Goal: Contribute content: Contribute content

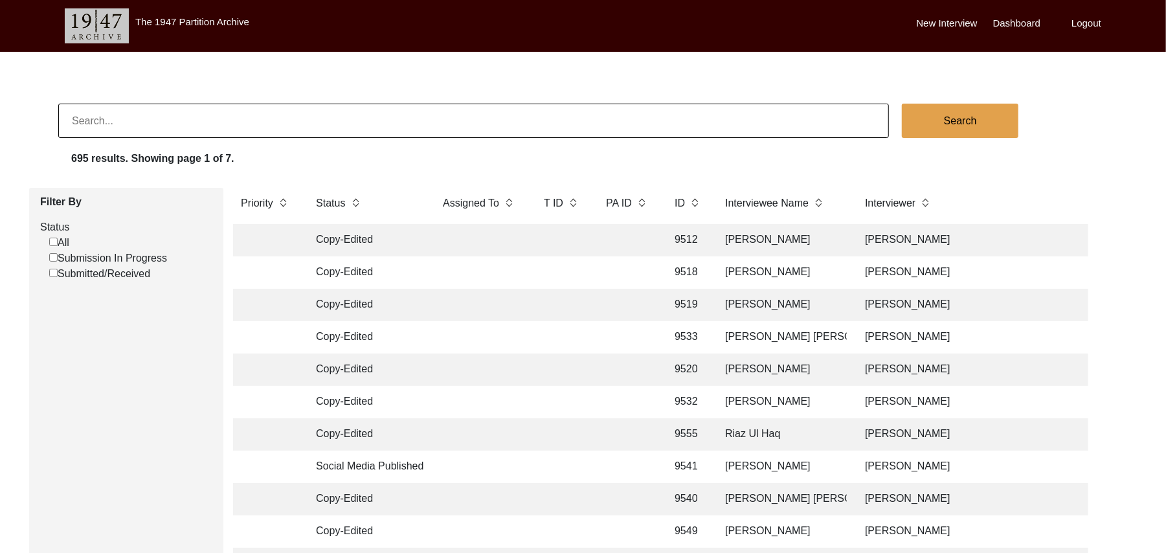
click at [52, 259] on input "Submission In Progress" at bounding box center [53, 257] width 8 height 8
checkbox input "false"
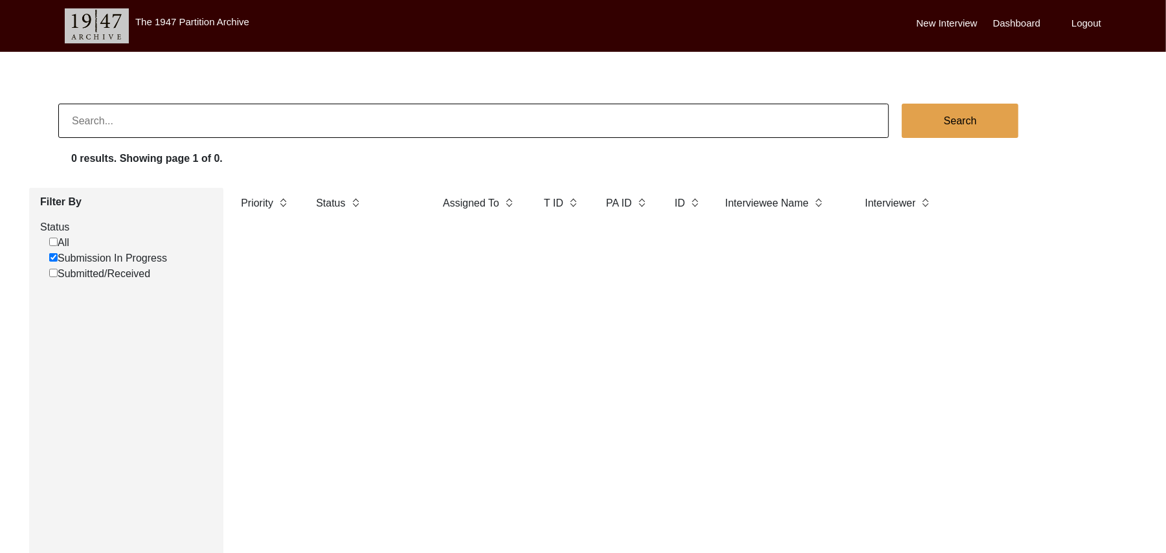
click at [941, 19] on label "New Interview" at bounding box center [947, 23] width 61 height 15
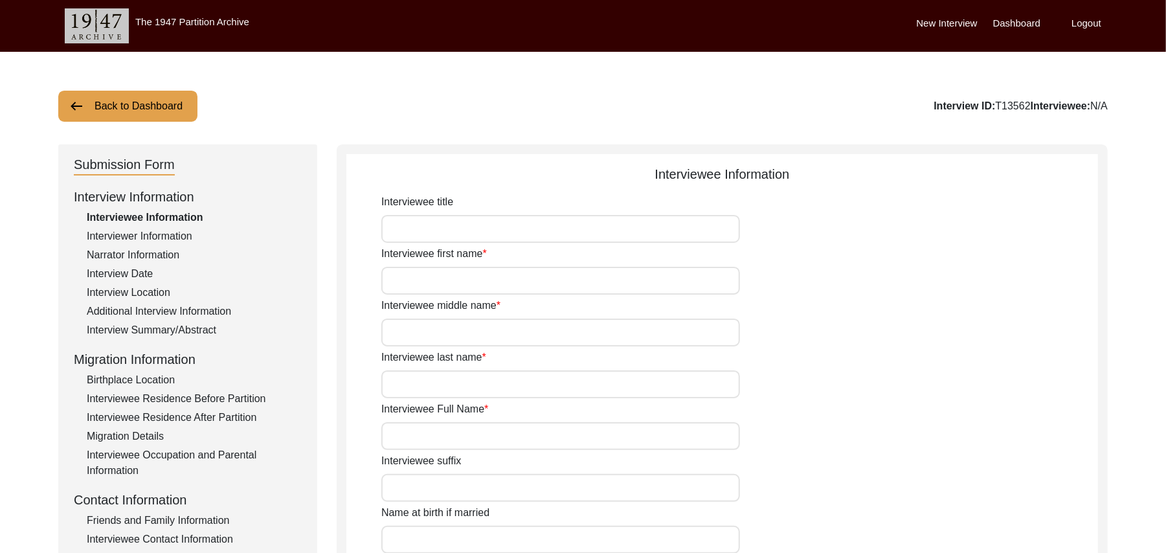
click at [180, 107] on button "Back to Dashboard" at bounding box center [127, 106] width 139 height 31
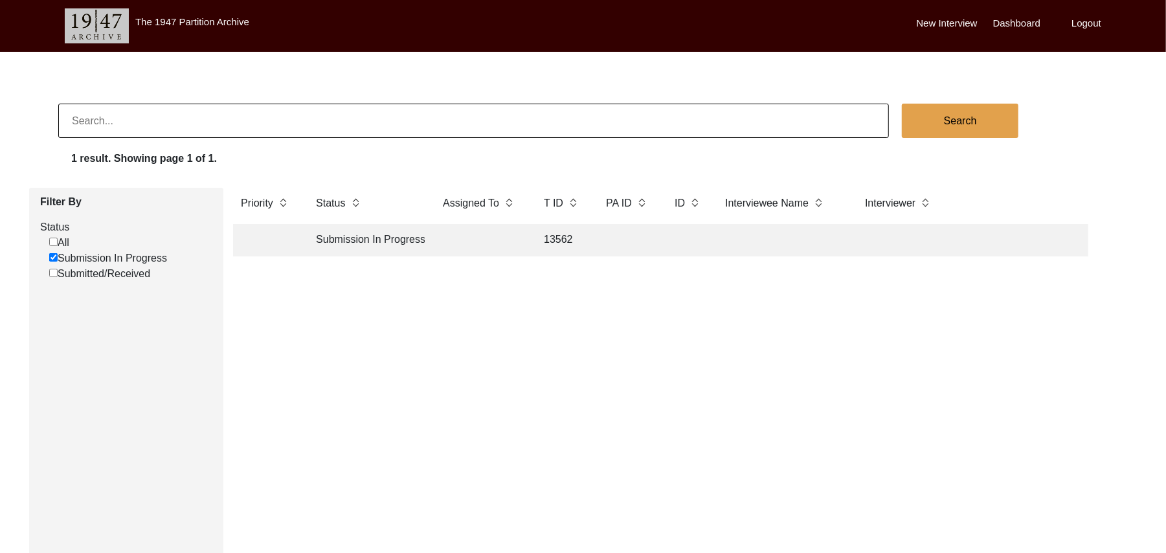
click at [940, 16] on label "New Interview" at bounding box center [947, 23] width 61 height 15
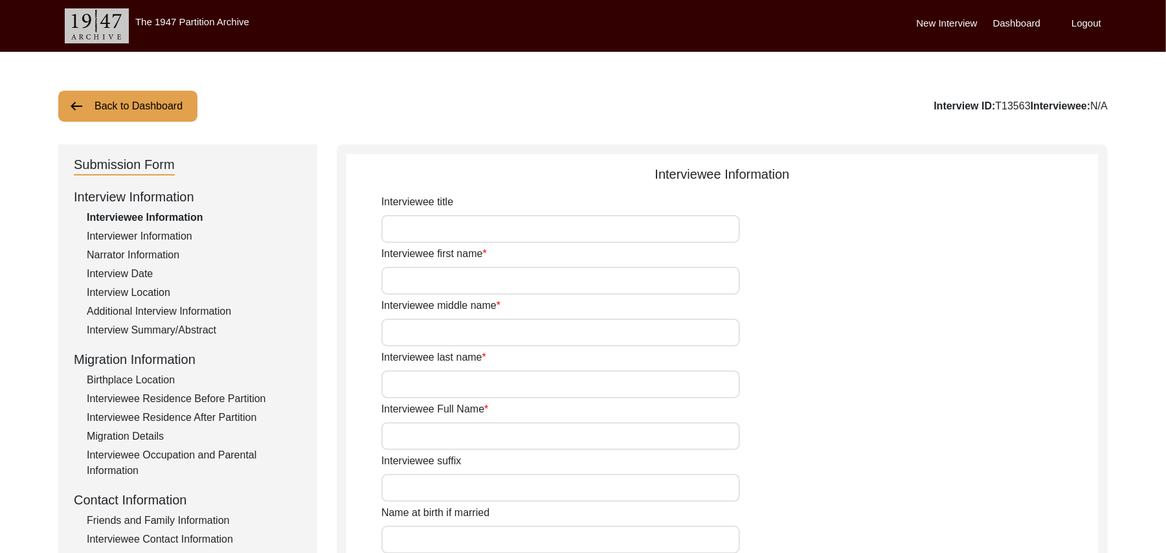
click at [183, 101] on button "Back to Dashboard" at bounding box center [127, 106] width 139 height 31
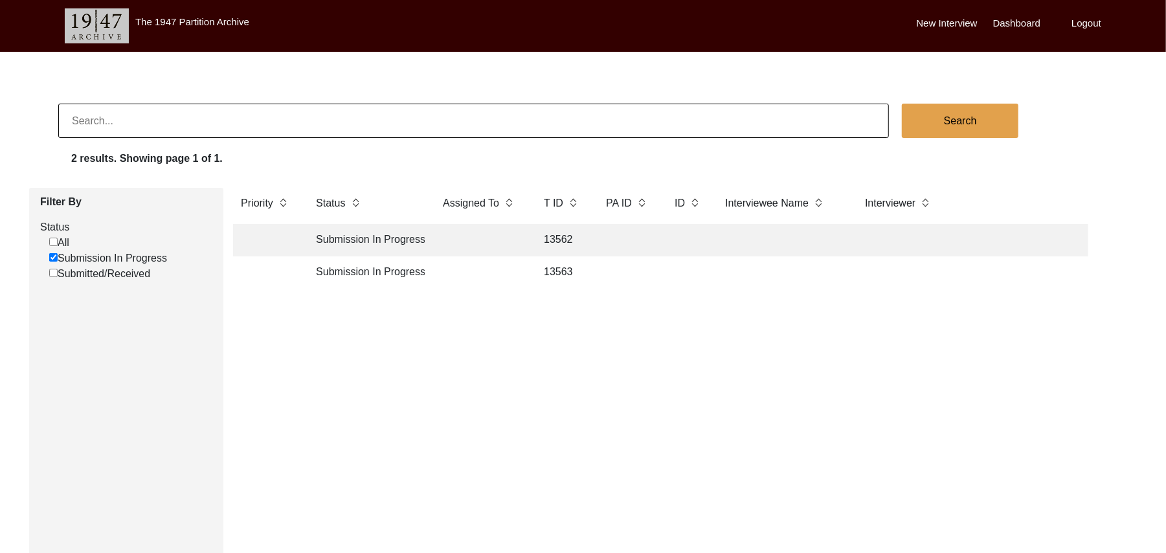
click at [555, 236] on td "13562" at bounding box center [562, 240] width 52 height 32
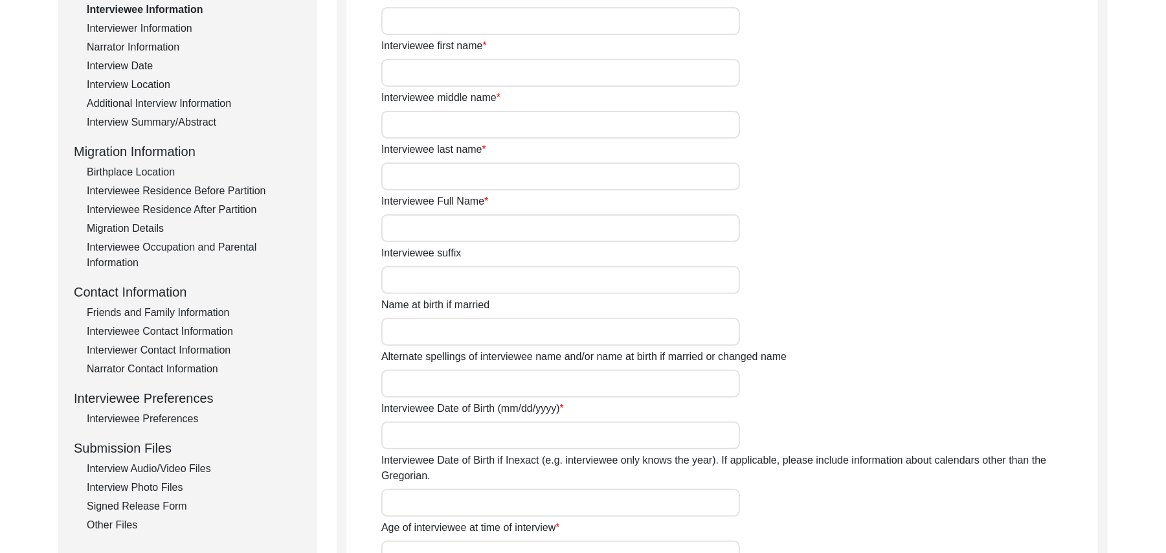
scroll to position [312, 0]
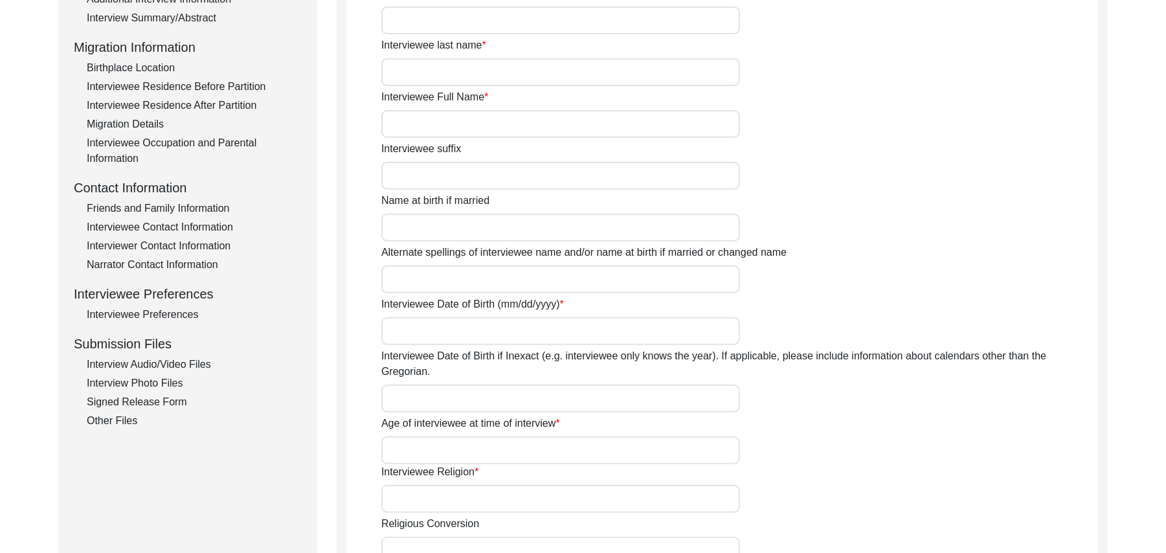
click at [199, 358] on div "Interview Audio/Video Files" at bounding box center [194, 365] width 215 height 16
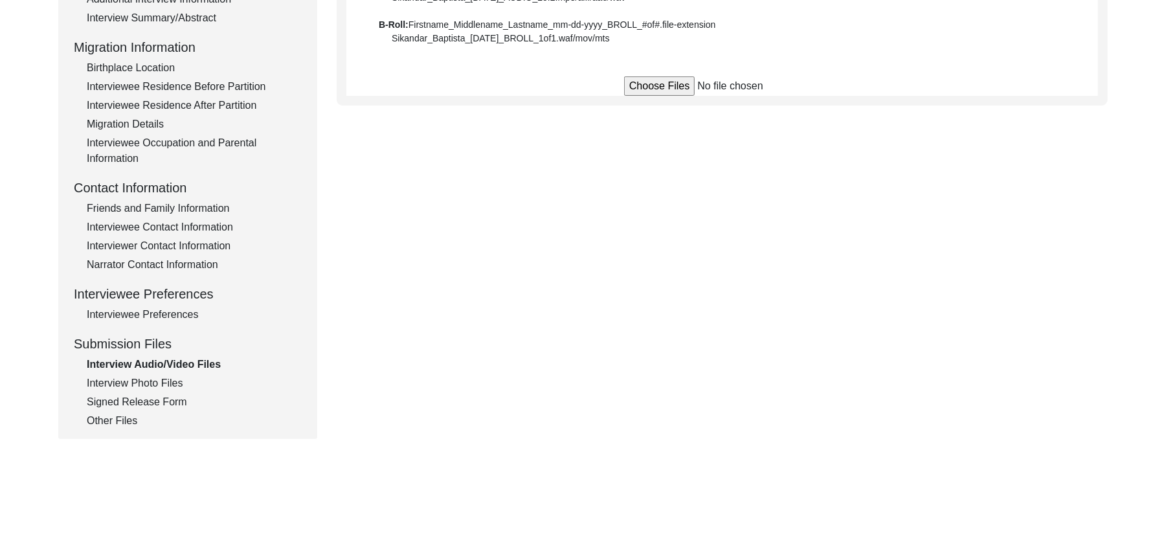
click at [647, 85] on input "file" at bounding box center [722, 85] width 196 height 19
click at [658, 87] on input "file" at bounding box center [722, 85] width 196 height 19
click at [650, 84] on input "file" at bounding box center [722, 85] width 196 height 19
type input "C:\fakepath\Muhammad_Ismael_10-01-2025_VIDEO_1of2.MTS"
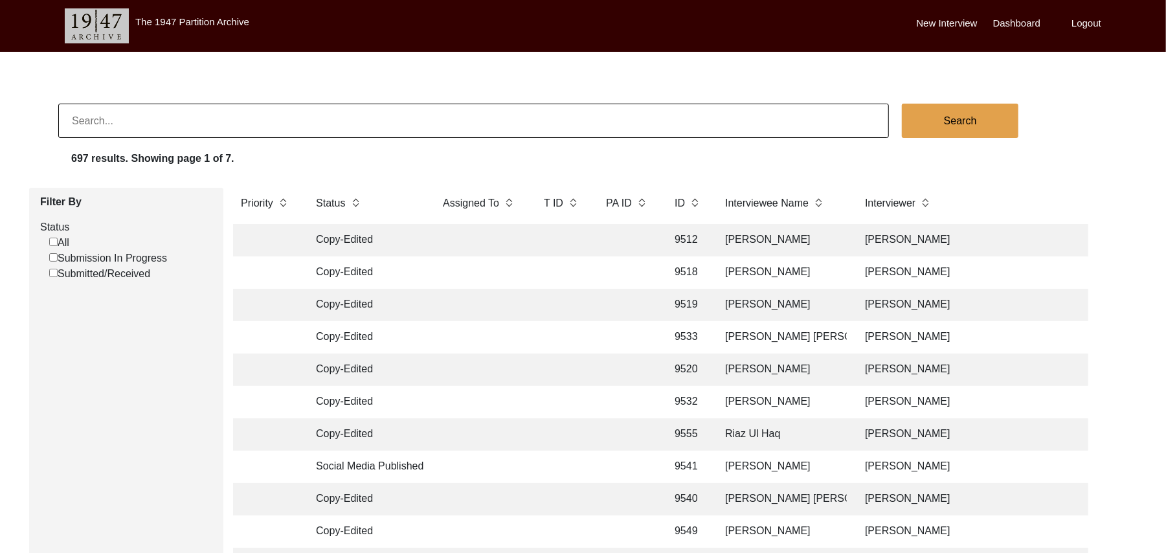
click at [50, 258] on input "Submission In Progress" at bounding box center [53, 257] width 8 height 8
checkbox input "false"
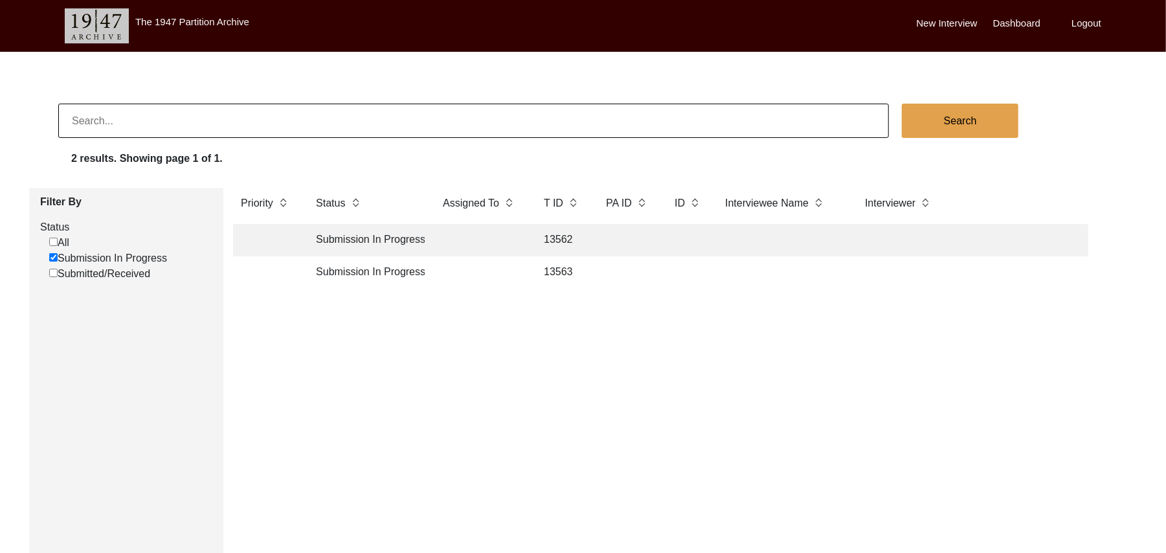
click at [554, 268] on td "13563" at bounding box center [562, 272] width 52 height 32
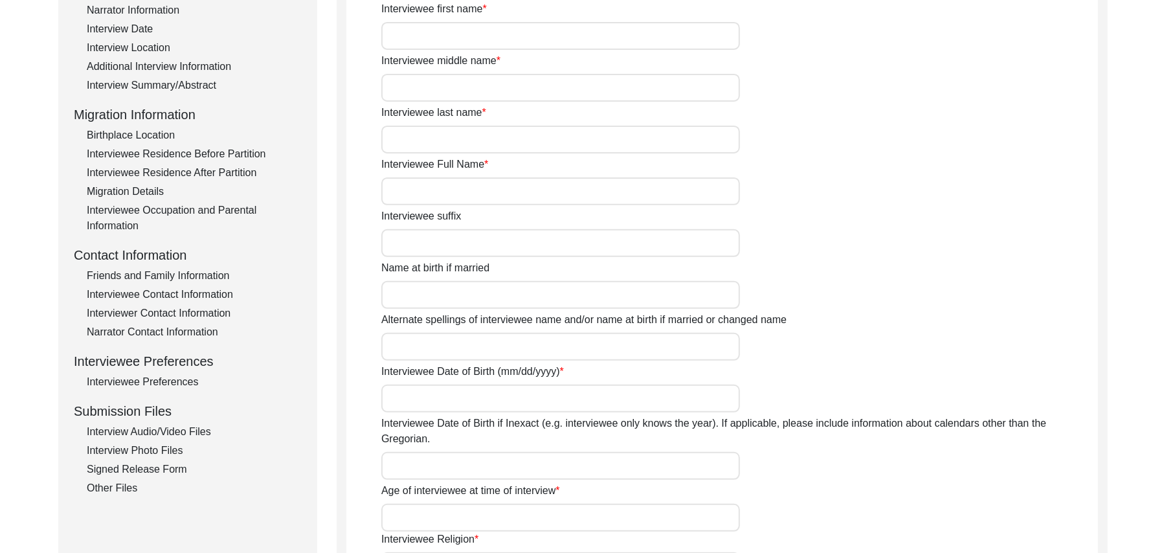
scroll to position [334, 0]
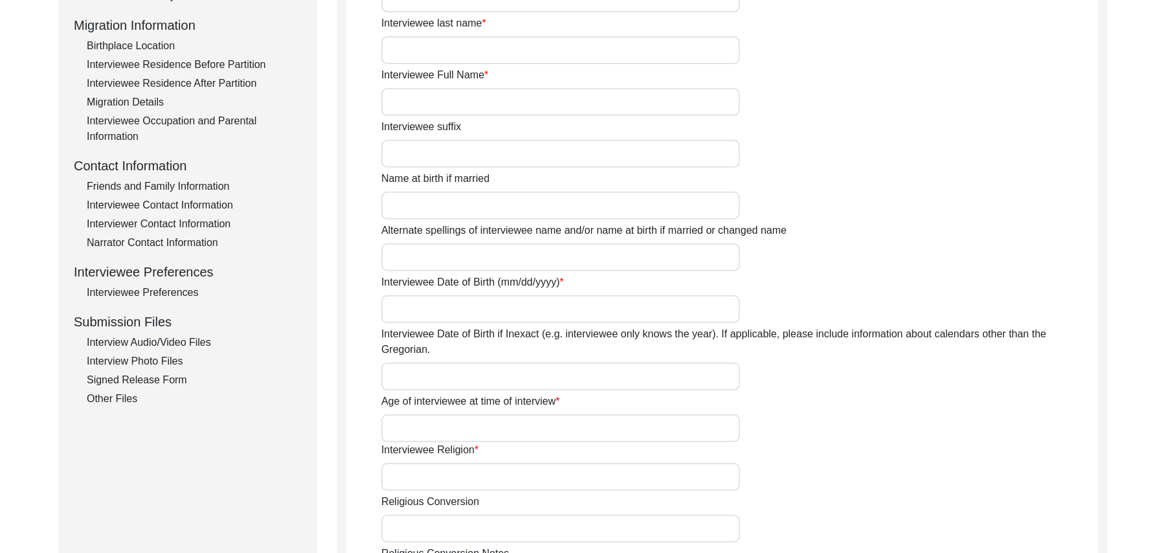
click at [206, 340] on div "Interview Audio/Video Files" at bounding box center [194, 343] width 215 height 16
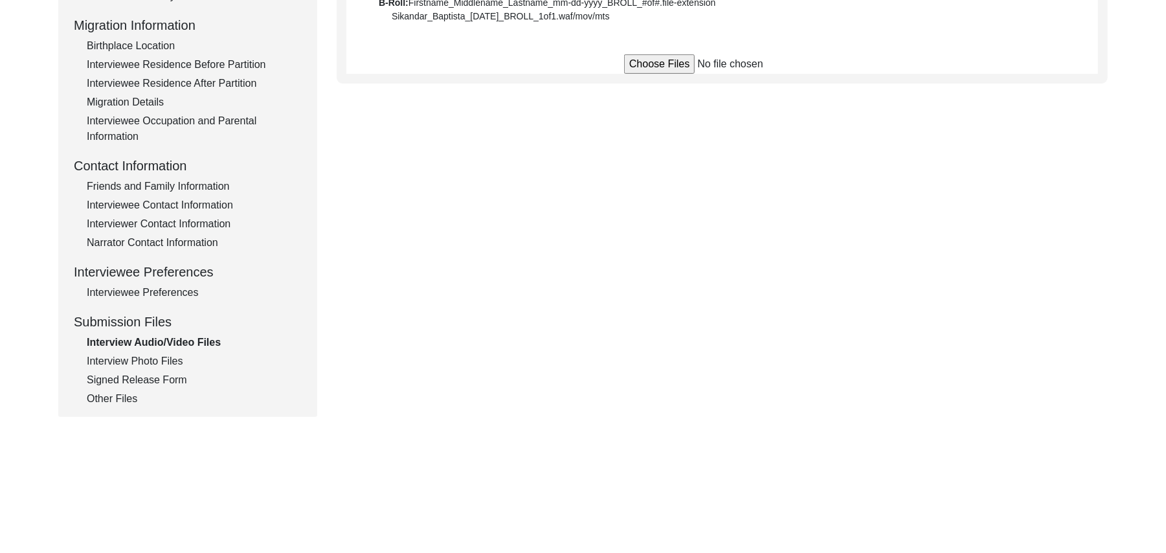
click at [669, 69] on input "file" at bounding box center [722, 63] width 196 height 19
click at [652, 66] on input "file" at bounding box center [722, 63] width 196 height 19
type input "C:\fakepath\Abdul_Hameed_[DATE]_VIDEO_3of3.MTS"
